Goal: Task Accomplishment & Management: Use online tool/utility

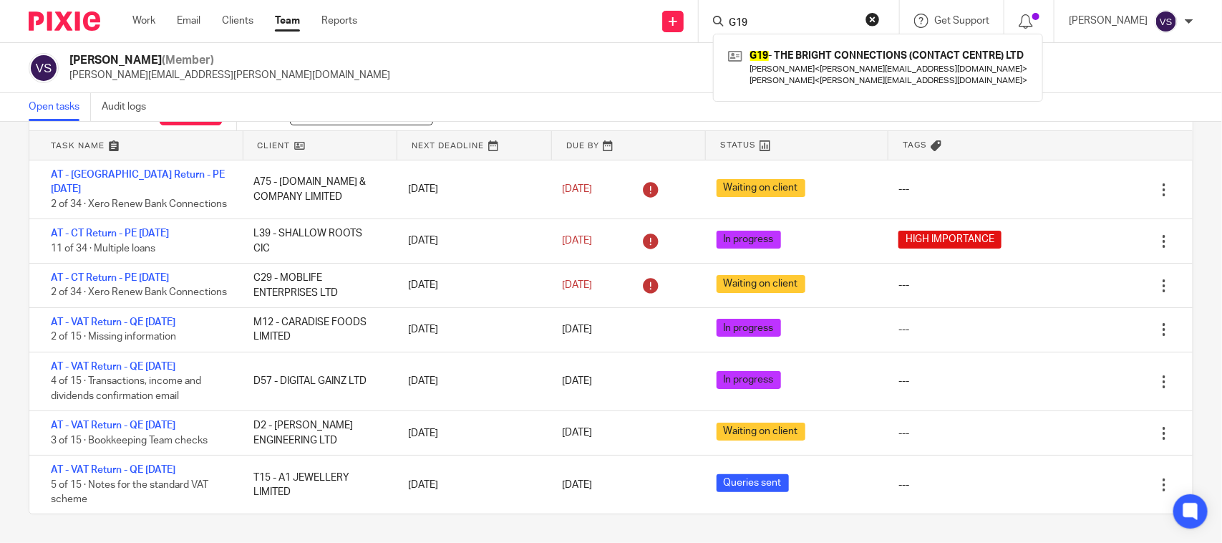
scroll to position [89, 0]
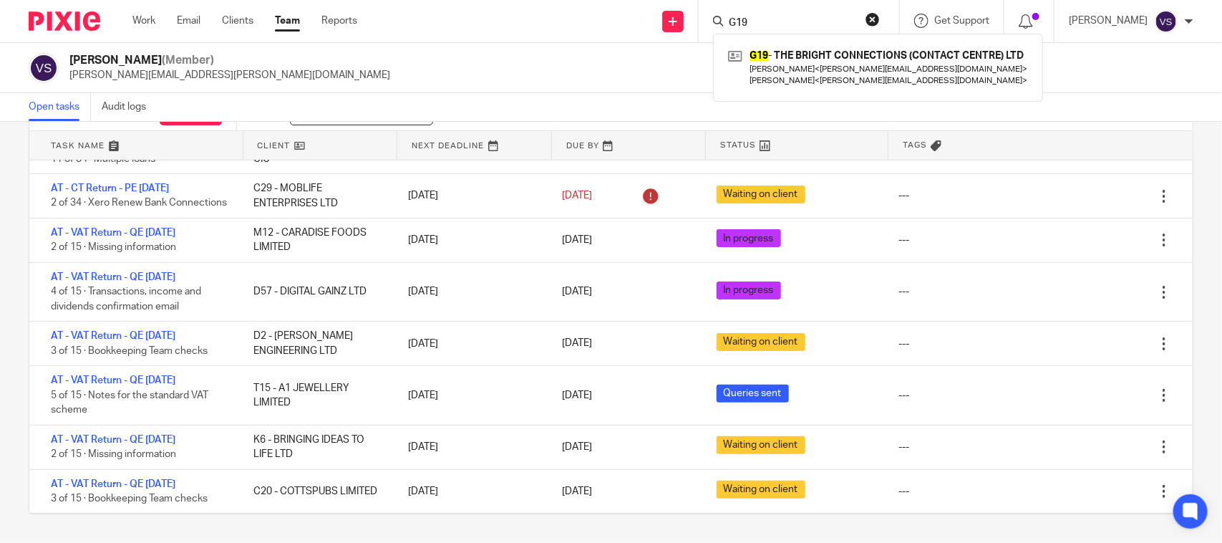
click at [410, 68] on div "Vaibhav Solanki (Member) vaibhav.solanki@confiancebizsol.com" at bounding box center [611, 68] width 1165 height 30
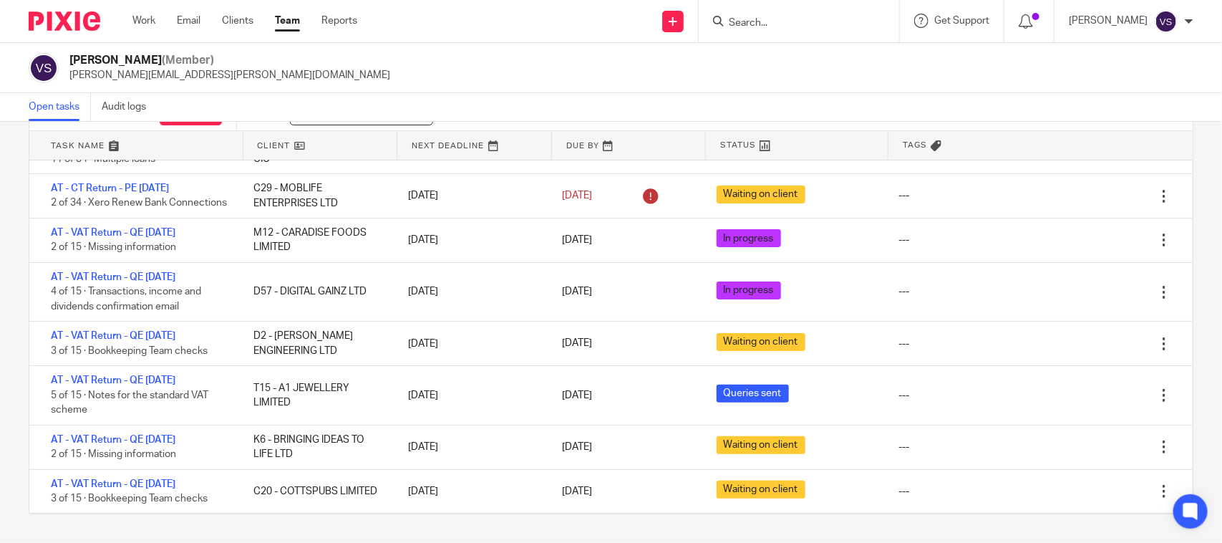
click at [771, 73] on div "Vaibhav Solanki (Member) vaibhav.solanki@confiancebizsol.com" at bounding box center [611, 68] width 1165 height 30
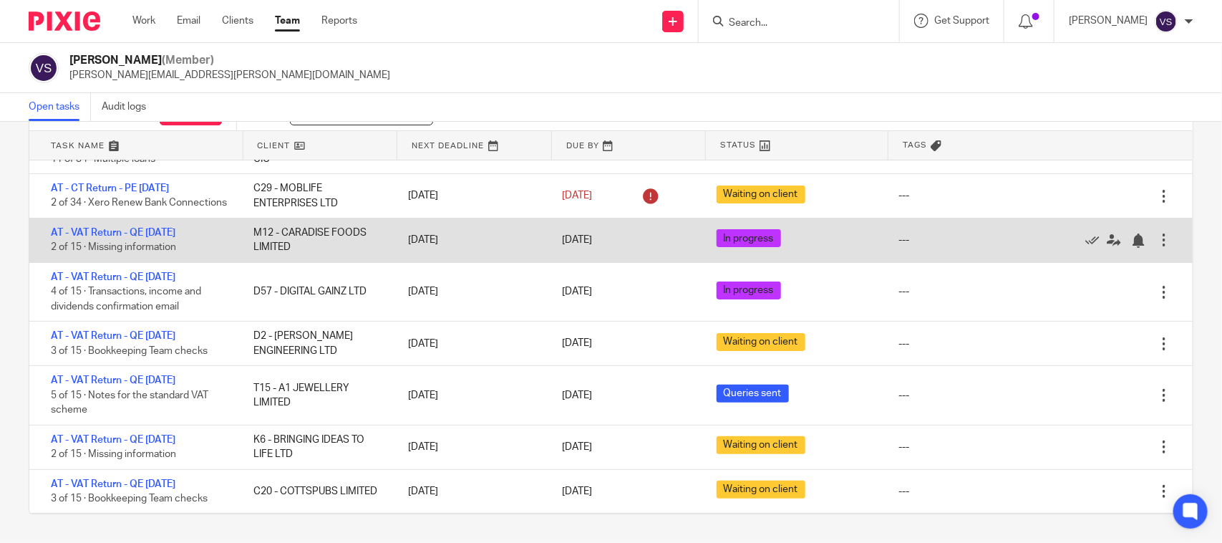
scroll to position [0, 0]
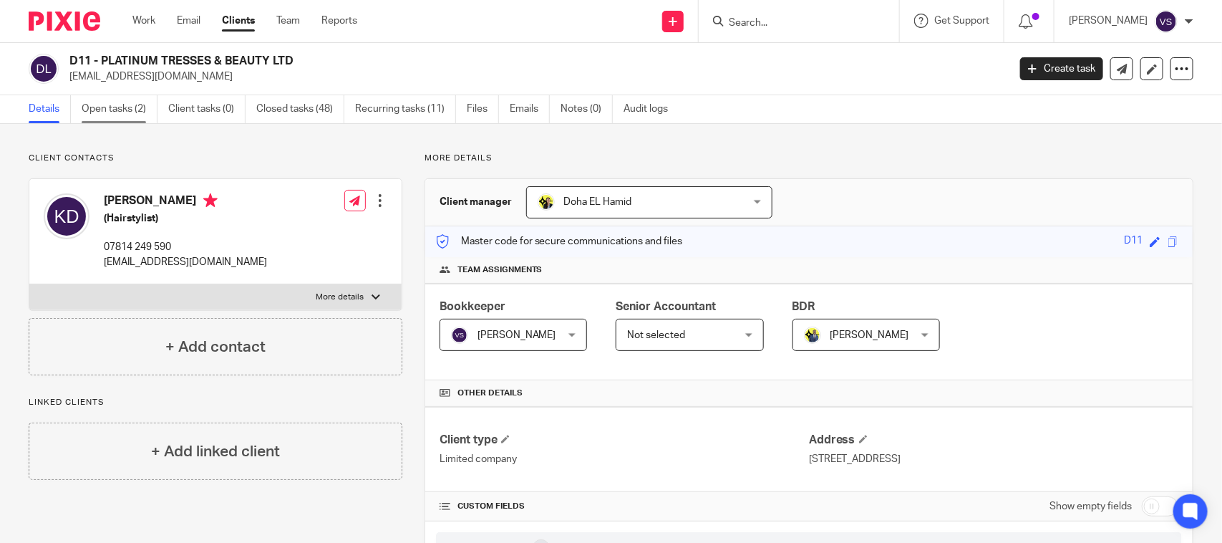
click at [119, 115] on link "Open tasks (2)" at bounding box center [120, 109] width 76 height 28
